Goal: Find specific page/section: Find specific page/section

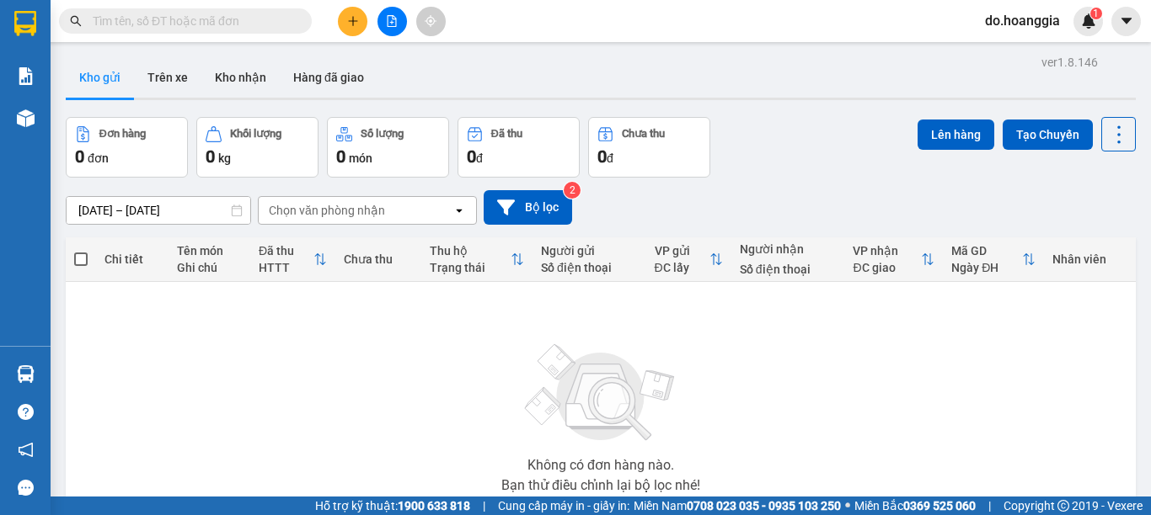
click at [275, 20] on input "text" at bounding box center [192, 21] width 199 height 19
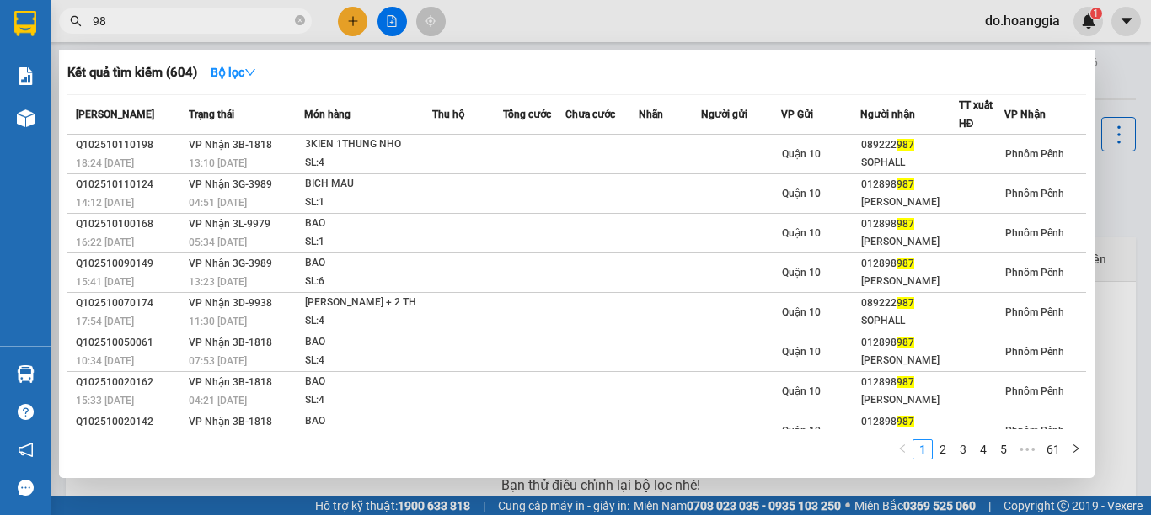
type input "9"
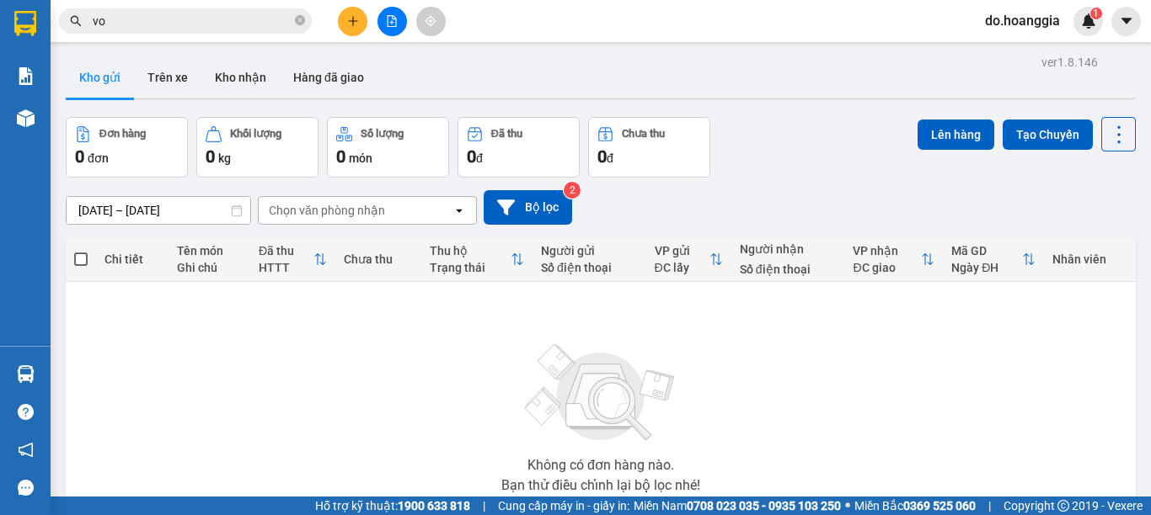
type input "v"
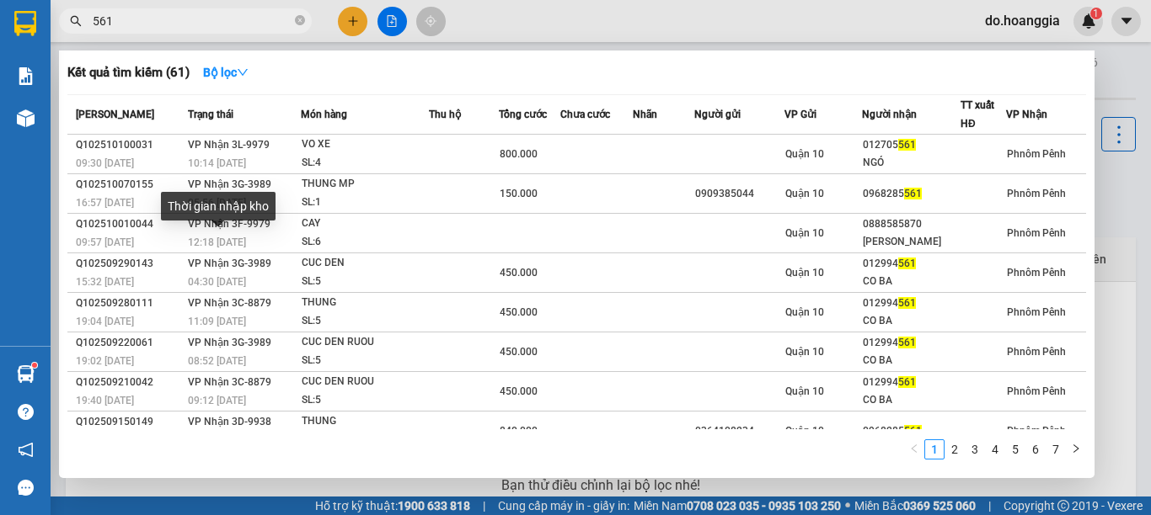
type input "561"
click at [297, 23] on icon "close-circle" at bounding box center [300, 20] width 10 height 10
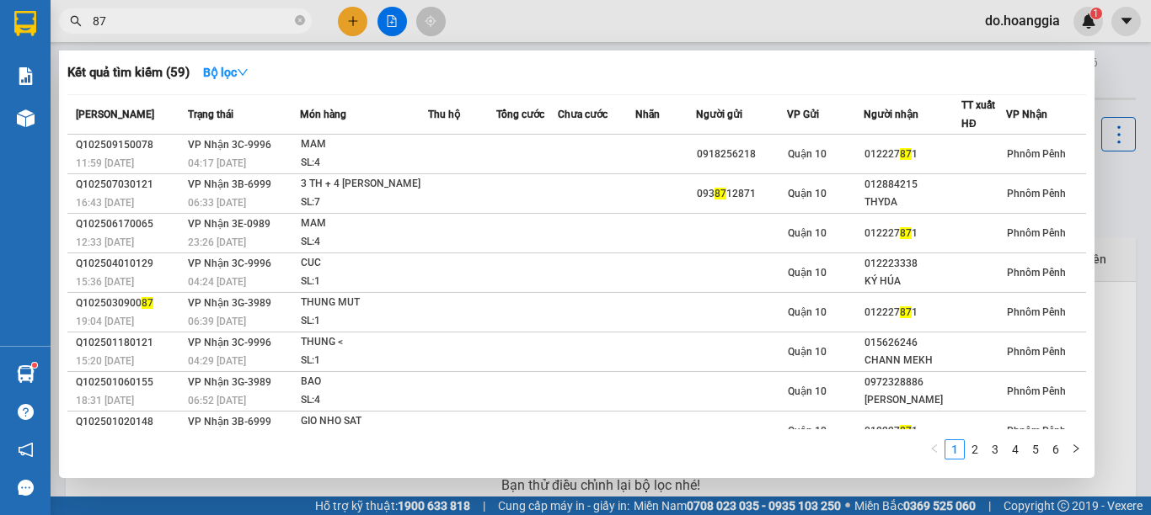
type input "8"
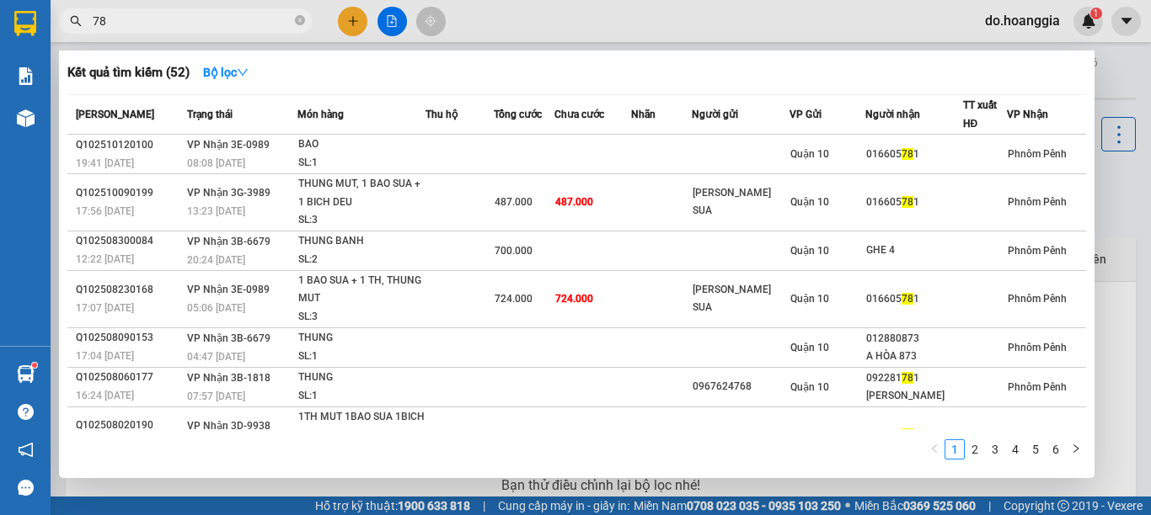
type input "7"
type input "460"
